Goal: Task Accomplishment & Management: Complete application form

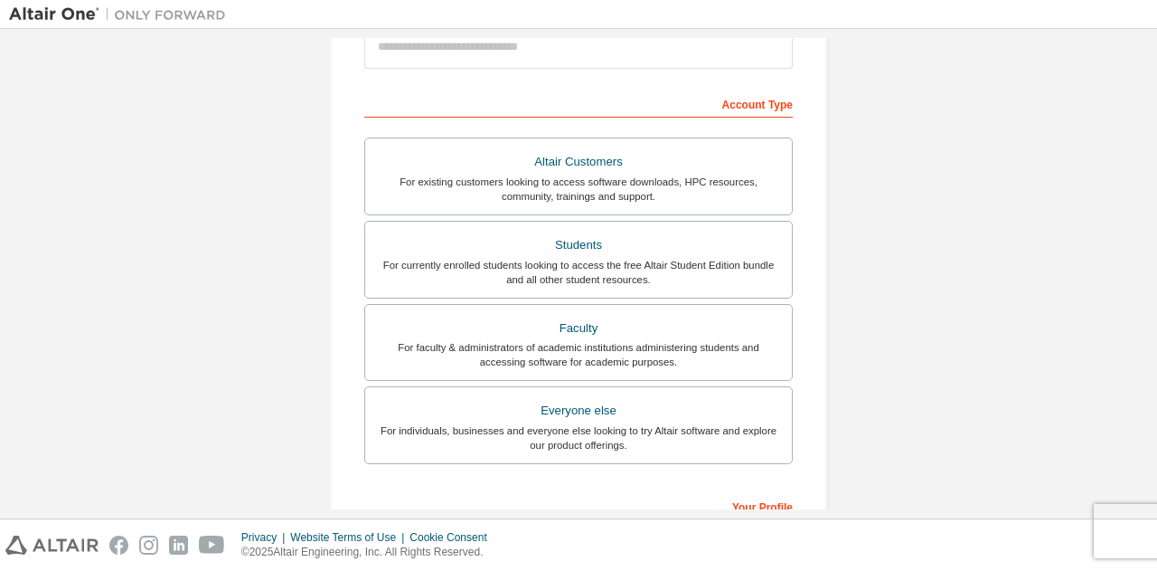
scroll to position [271, 0]
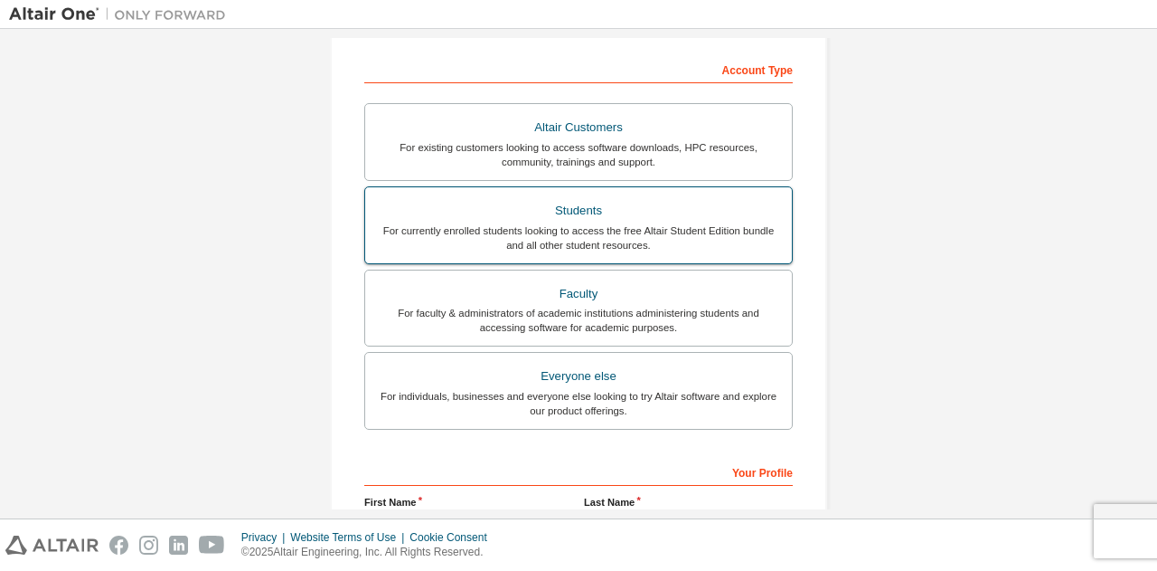
click at [546, 223] on div "For currently enrolled students looking to access the free Altair Student Editi…" at bounding box center [578, 237] width 405 height 29
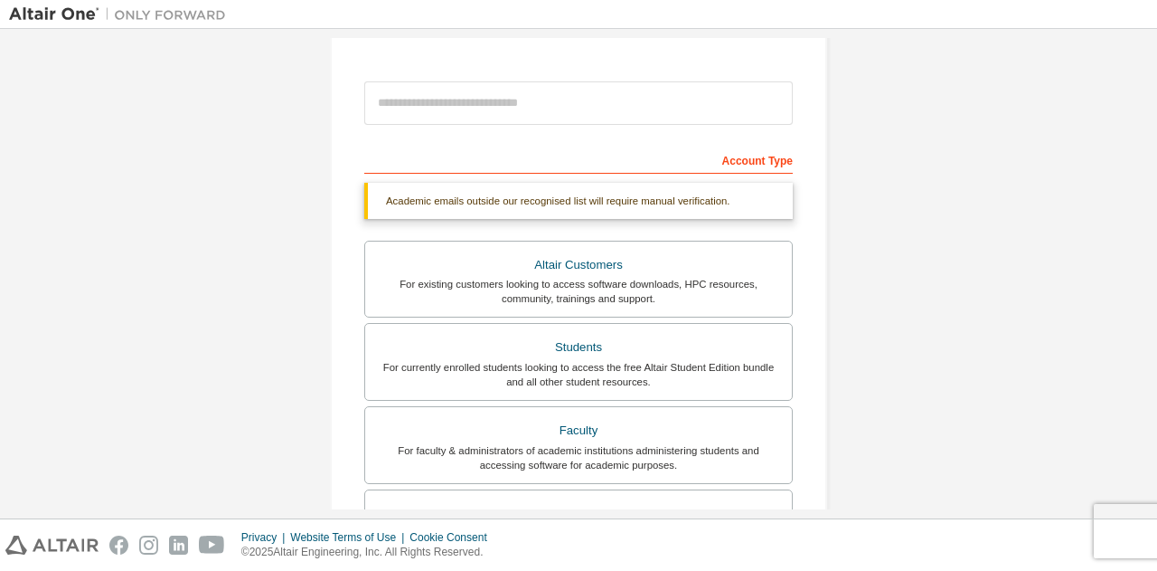
scroll to position [90, 0]
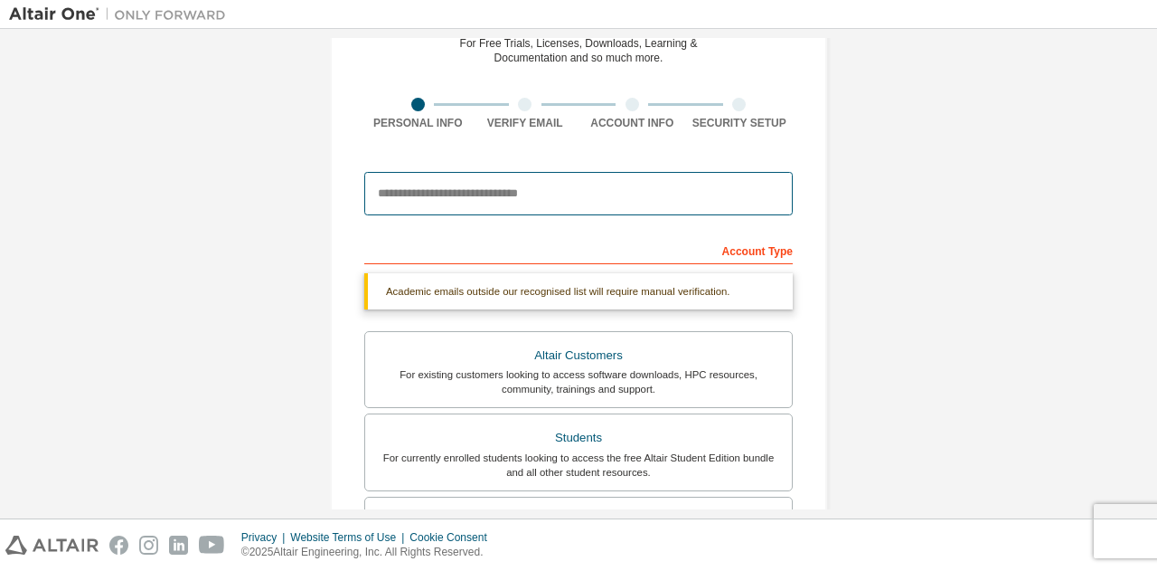
click at [567, 182] on input "email" at bounding box center [578, 193] width 429 height 43
type input "**********"
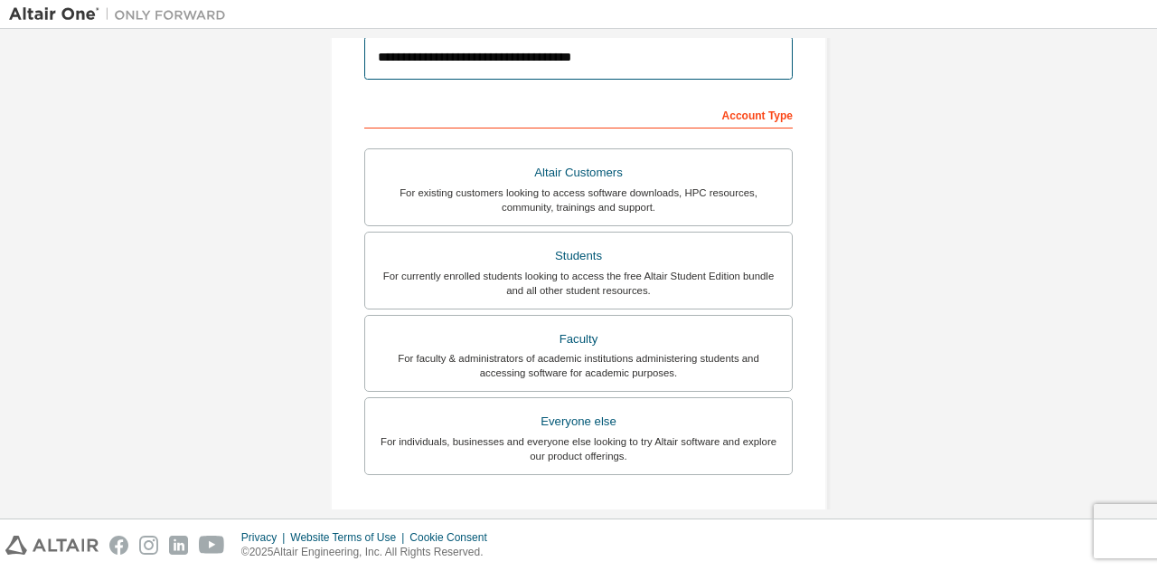
scroll to position [181, 0]
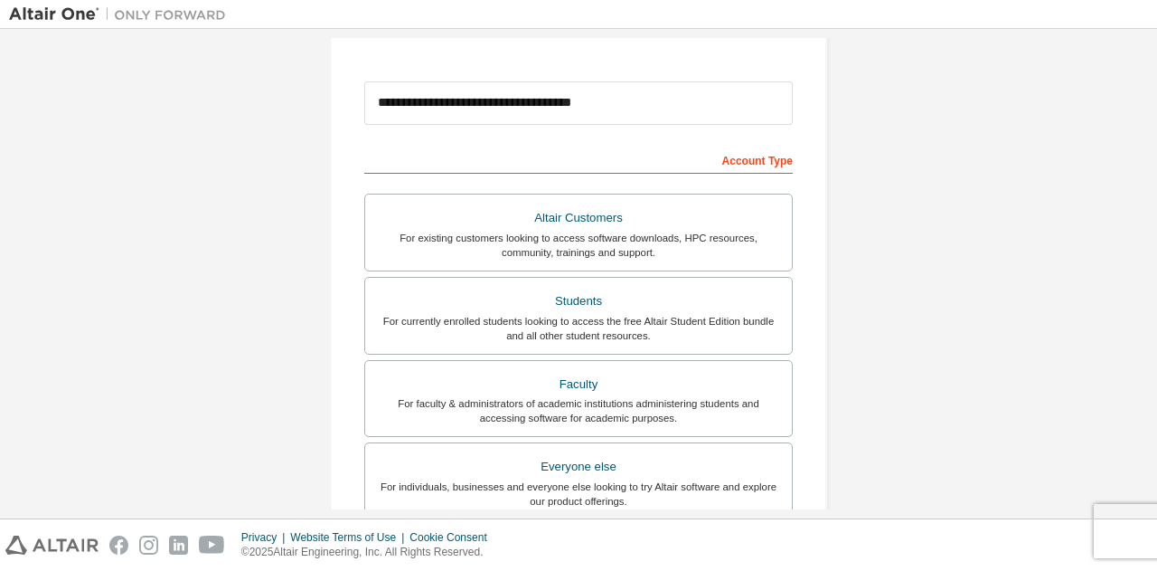
click at [588, 168] on div "Account Type" at bounding box center [578, 159] width 429 height 29
click at [579, 290] on div "Students" at bounding box center [578, 300] width 405 height 25
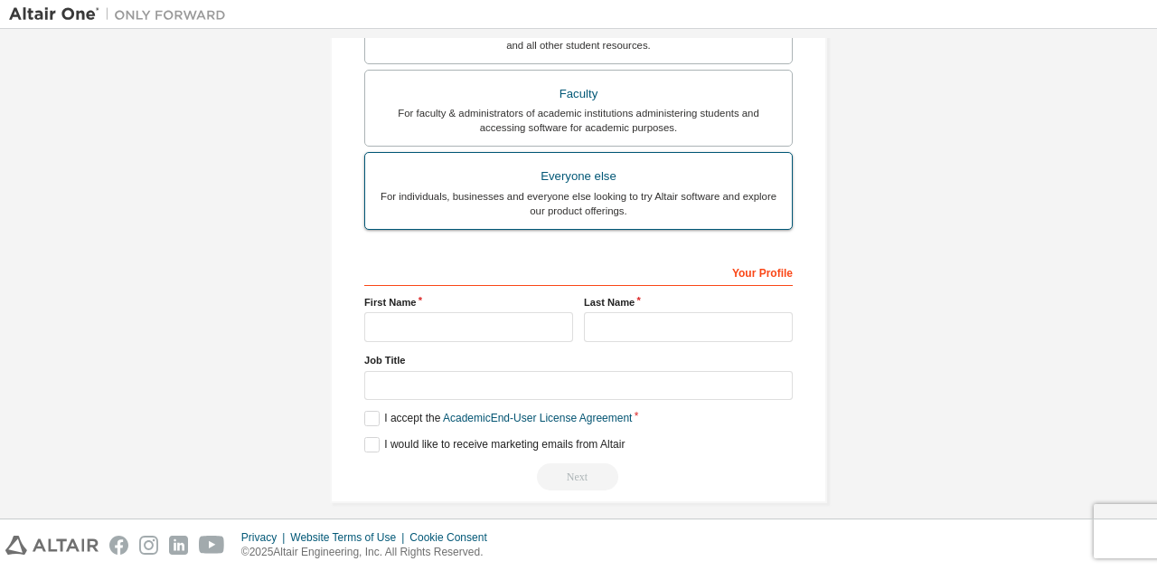
scroll to position [481, 0]
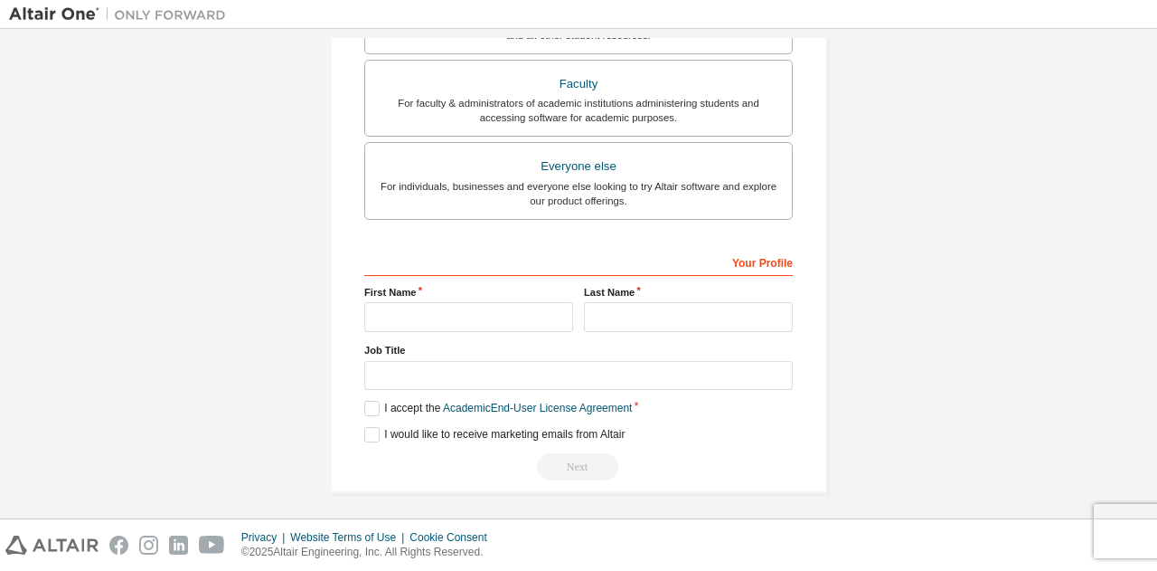
drag, startPoint x: 522, startPoint y: 294, endPoint x: 507, endPoint y: 297, distance: 14.9
click at [517, 295] on div "First Name" at bounding box center [469, 308] width 220 height 47
click at [507, 297] on div "First Name" at bounding box center [469, 308] width 220 height 47
click at [498, 312] on input "text" at bounding box center [468, 317] width 209 height 30
type input "**********"
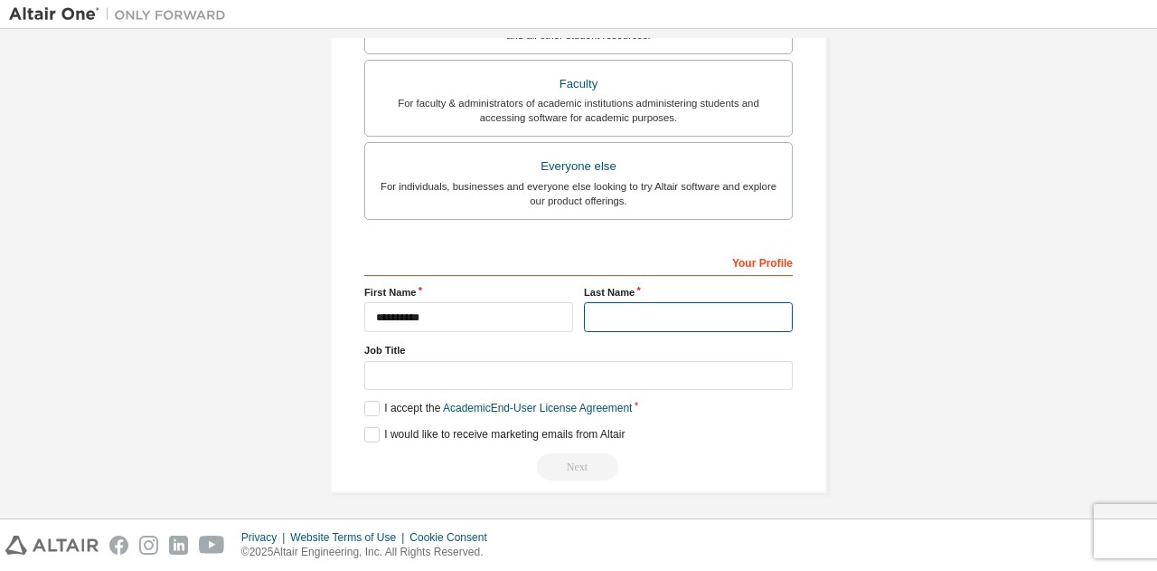
click at [660, 306] on input "text" at bounding box center [688, 317] width 209 height 30
type input "*****"
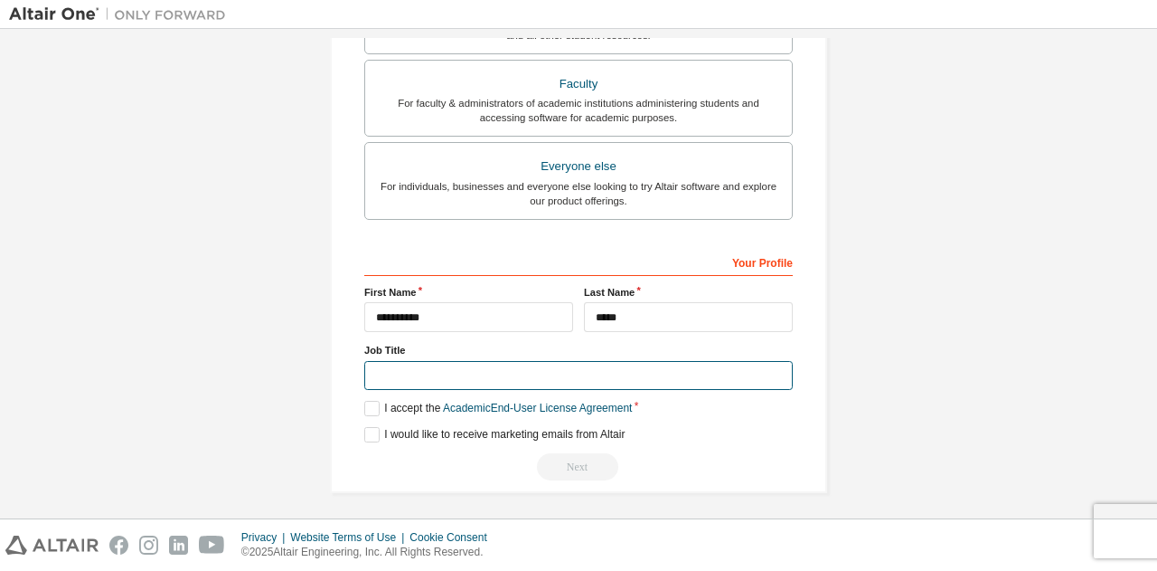
click at [616, 368] on input "text" at bounding box center [578, 376] width 429 height 30
type input "*******"
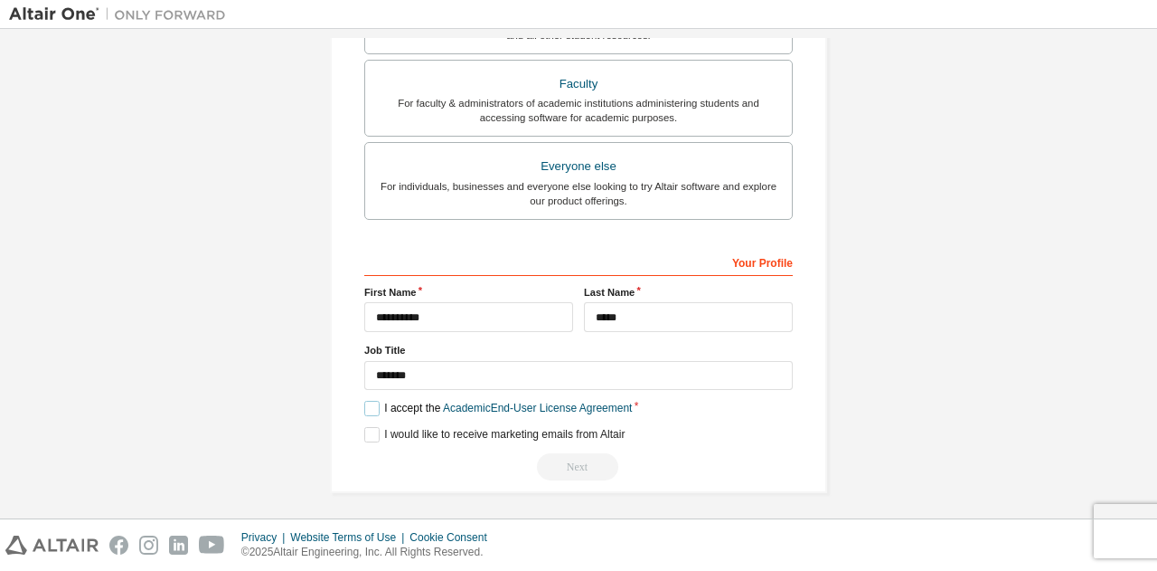
click at [374, 401] on label "I accept the Academic End-User License Agreement" at bounding box center [498, 408] width 268 height 15
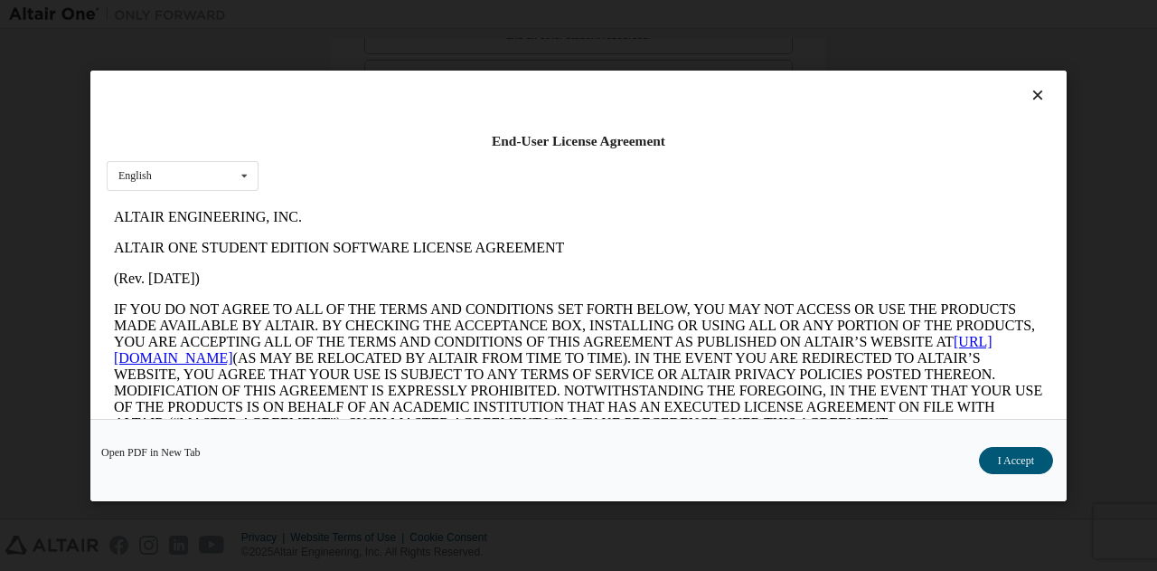
scroll to position [0, 0]
click at [998, 463] on button "I Accept" at bounding box center [1016, 459] width 74 height 27
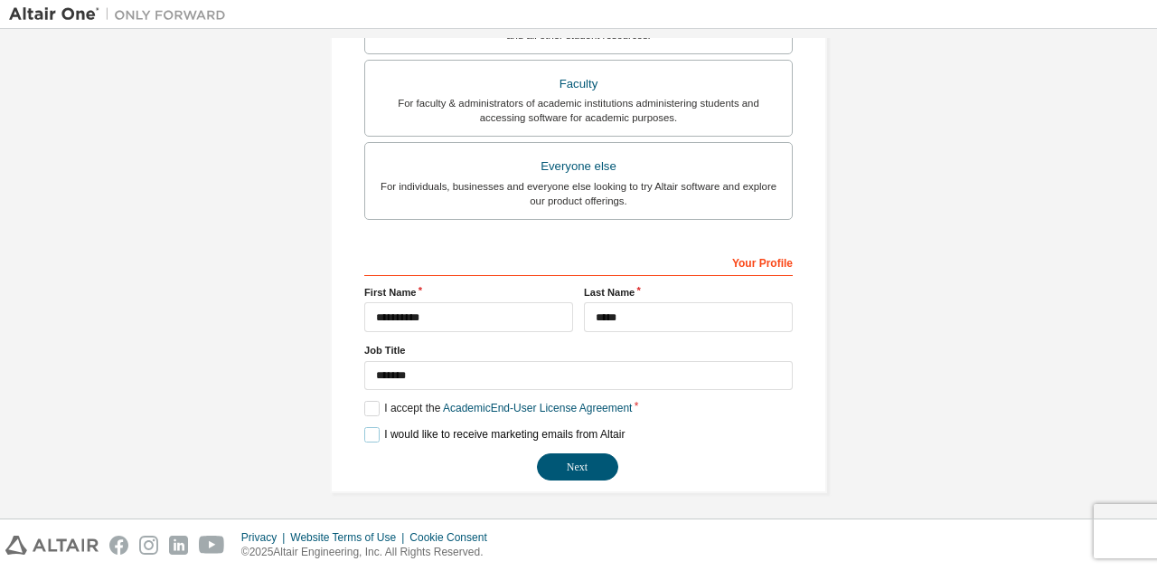
click at [371, 432] on label "I would like to receive marketing emails from Altair" at bounding box center [494, 434] width 260 height 15
click at [552, 462] on button "Next" at bounding box center [577, 466] width 81 height 27
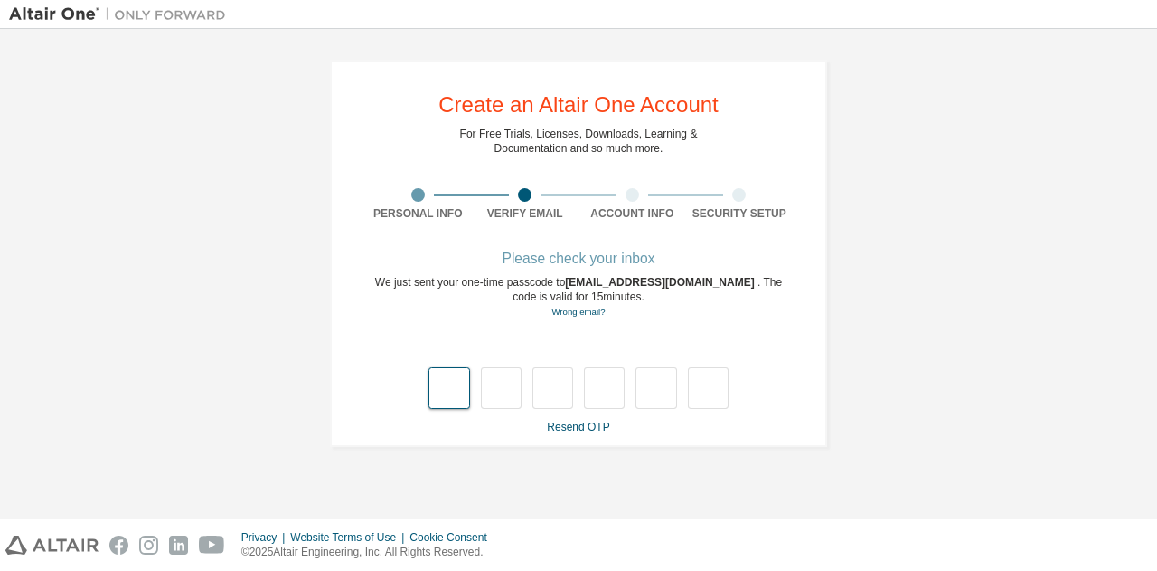
type input "*"
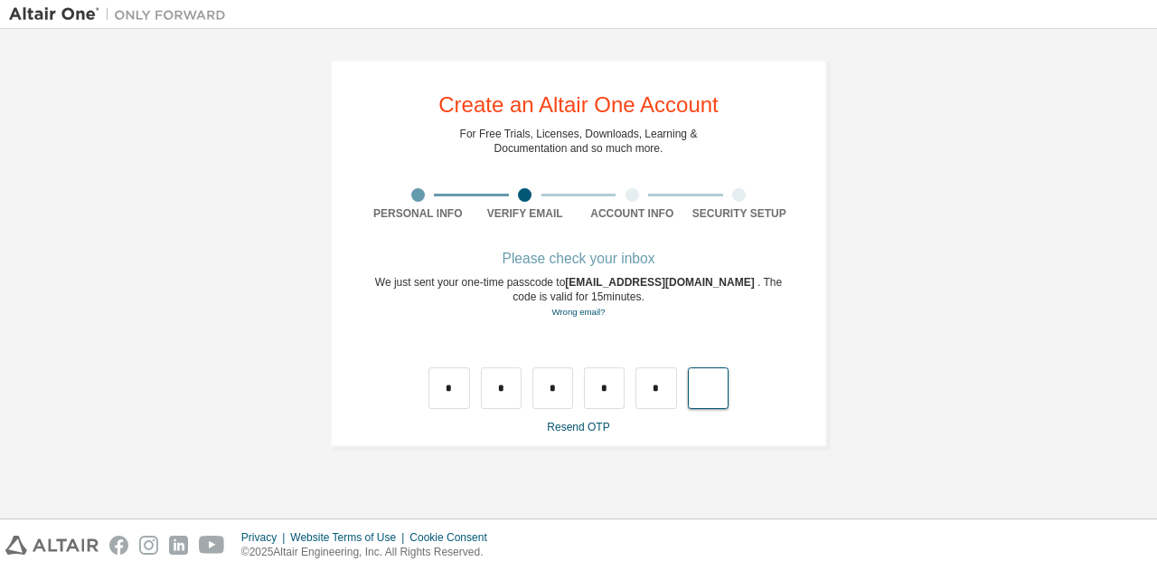
type input "*"
